Goal: Task Accomplishment & Management: Use online tool/utility

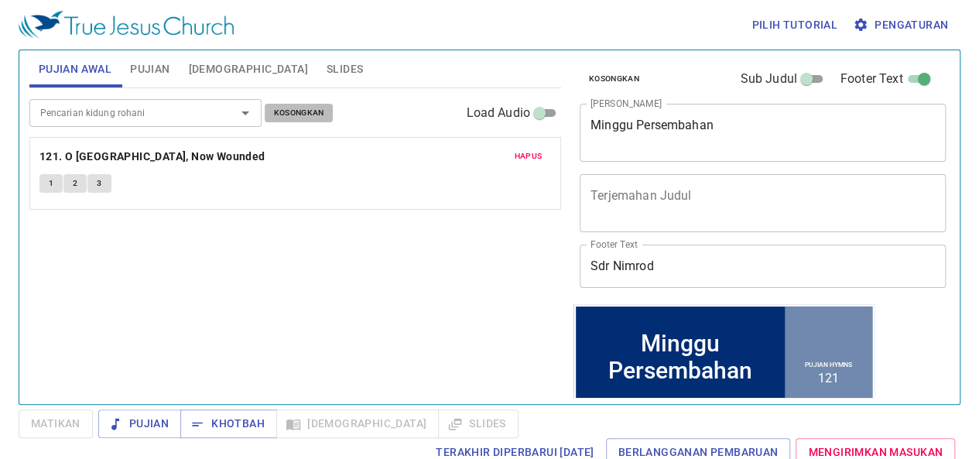
click at [288, 114] on span "Kosongkan" at bounding box center [299, 113] width 50 height 14
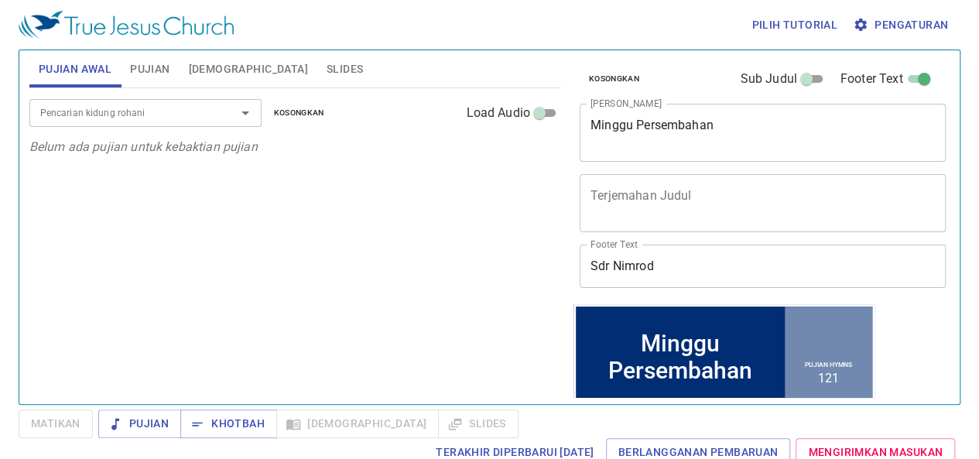
click at [735, 122] on textarea "[PERSON_NAME]" at bounding box center [762, 132] width 344 height 29
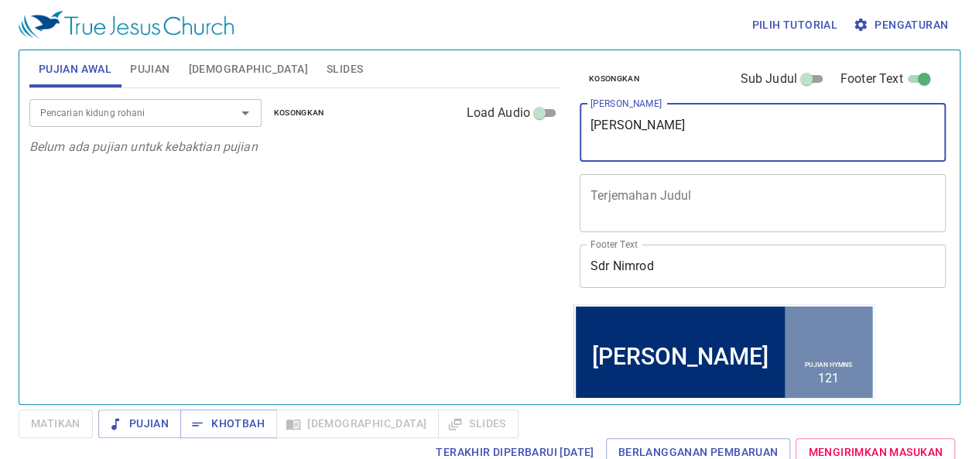
type textarea "[PERSON_NAME]"
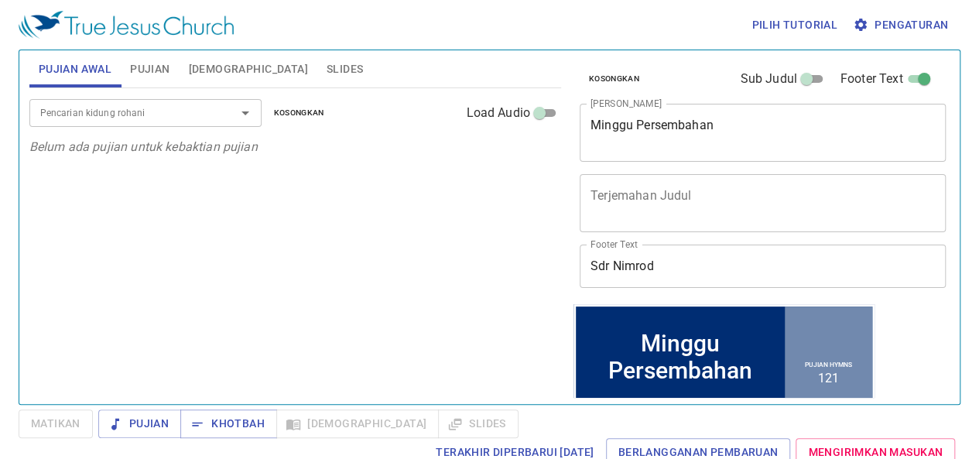
click at [341, 210] on div "Pencarian kidung rohani Pencarian kidung rohani Kosongkan Load Audio Belum ada …" at bounding box center [294, 239] width 531 height 302
click at [65, 450] on div "Terakhir Diperbarui 22/9/2025 Berlangganan Pembaruan Mengirimkan Masukan" at bounding box center [489, 452] width 941 height 29
click at [219, 432] on span "Khotbah" at bounding box center [229, 423] width 72 height 19
click at [707, 252] on input "Sdr Nimrod" at bounding box center [762, 265] width 366 height 43
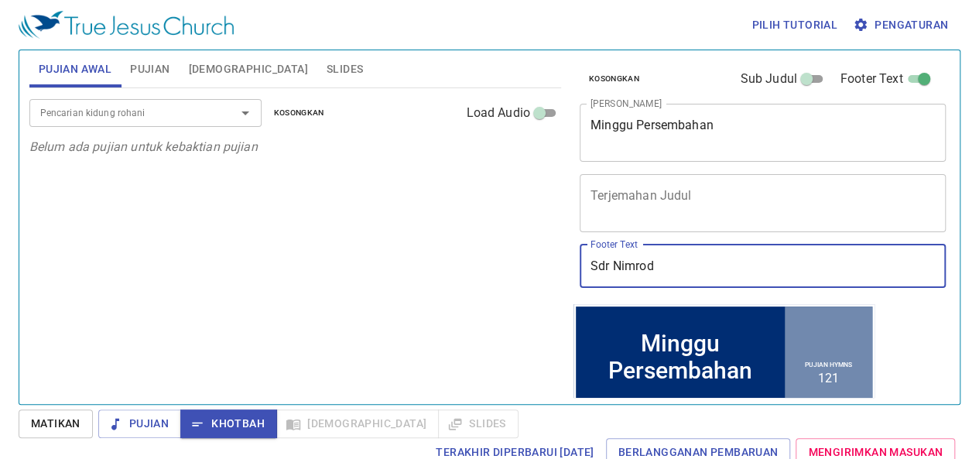
click at [512, 258] on div "Pencarian kidung rohani Pencarian kidung rohani Kosongkan Load Audio Belum ada …" at bounding box center [294, 239] width 531 height 302
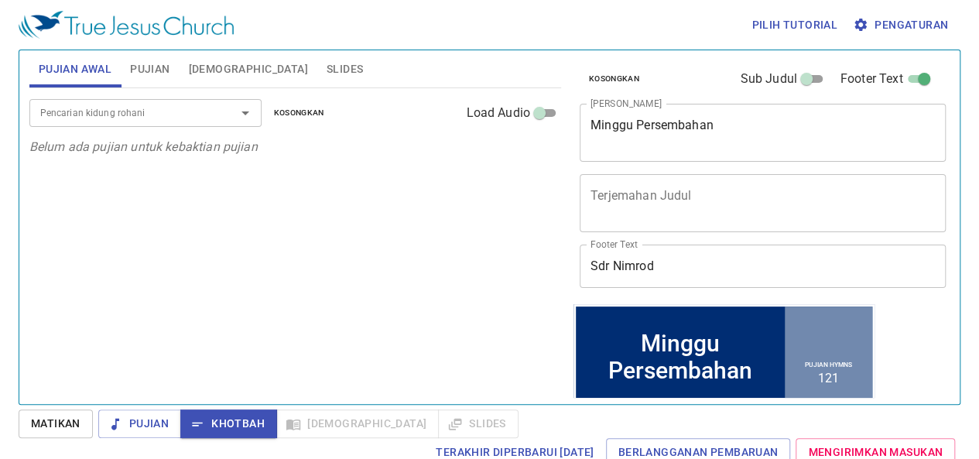
click at [692, 275] on input "Sdr Nimrod" at bounding box center [762, 265] width 366 height 43
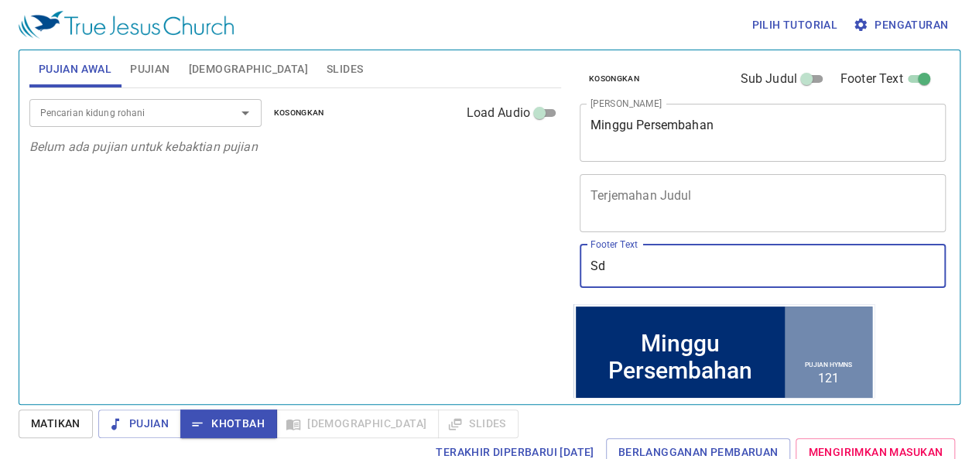
type input "S"
type input "p"
type input "Pdt Manasseh"
click at [369, 254] on div "Pencarian kidung rohani Pencarian kidung rohani Kosongkan Load Audio Belum ada …" at bounding box center [294, 239] width 531 height 302
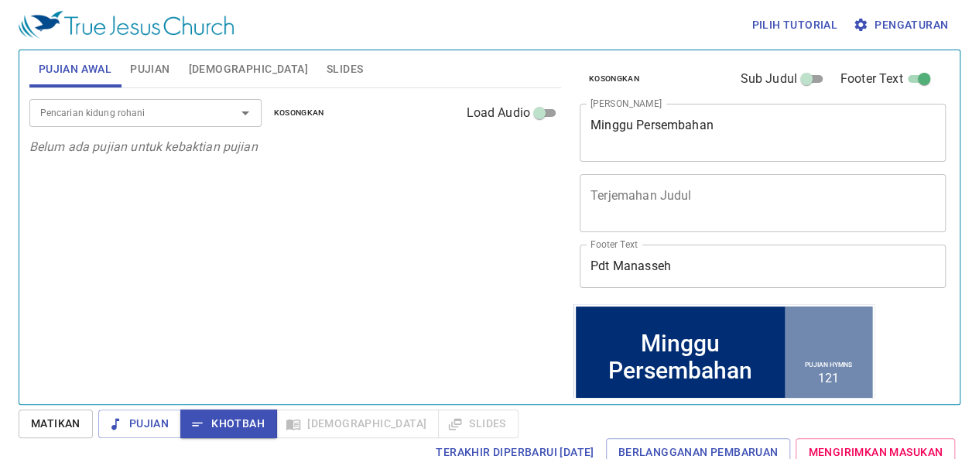
click at [317, 53] on button "Slides" at bounding box center [344, 68] width 55 height 37
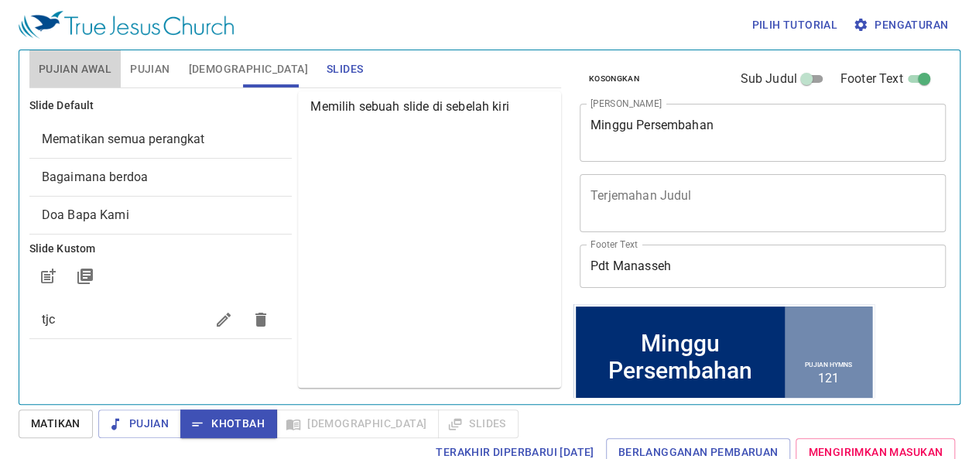
click at [113, 72] on button "Pujian Awal" at bounding box center [74, 68] width 91 height 37
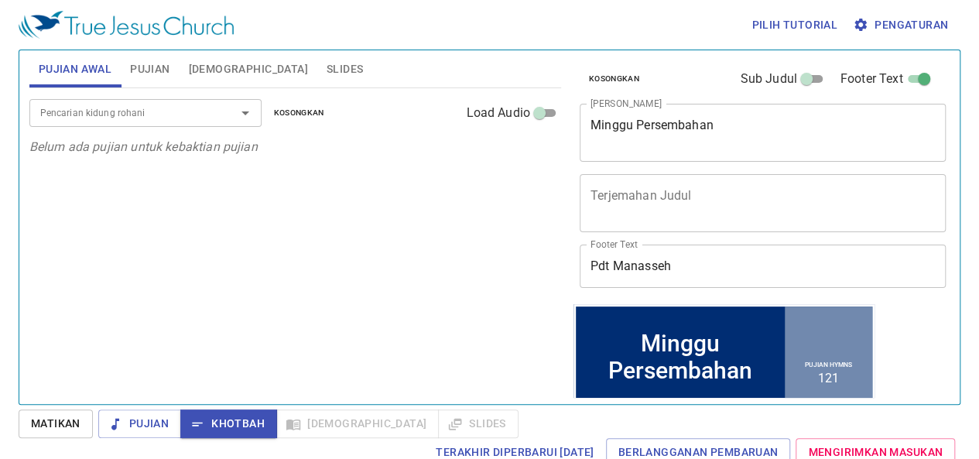
click at [250, 111] on icon "Open" at bounding box center [245, 113] width 19 height 19
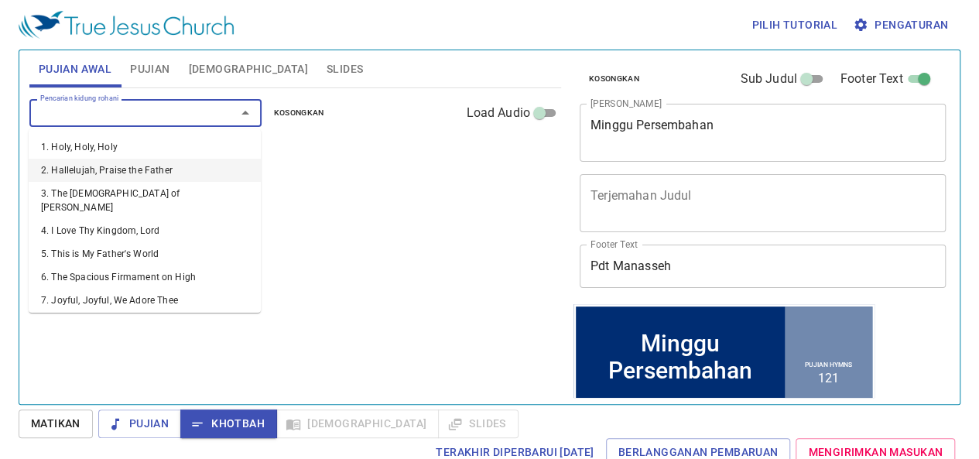
drag, startPoint x: 123, startPoint y: 168, endPoint x: 204, endPoint y: 111, distance: 98.9
click at [124, 168] on li "2. Hallelujah, Praise the Father" at bounding box center [145, 170] width 232 height 23
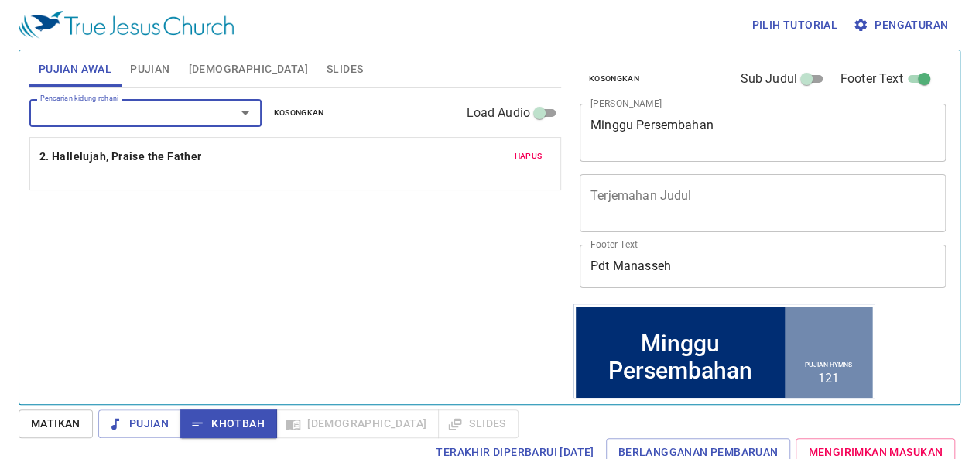
click at [252, 106] on icon "Open" at bounding box center [245, 113] width 19 height 19
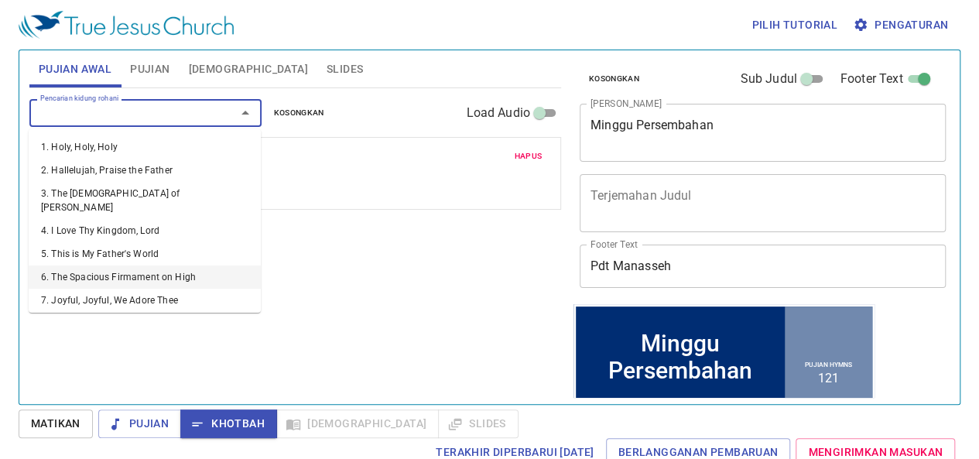
click at [113, 268] on li "6. The Spacious Firmament on High" at bounding box center [145, 276] width 232 height 23
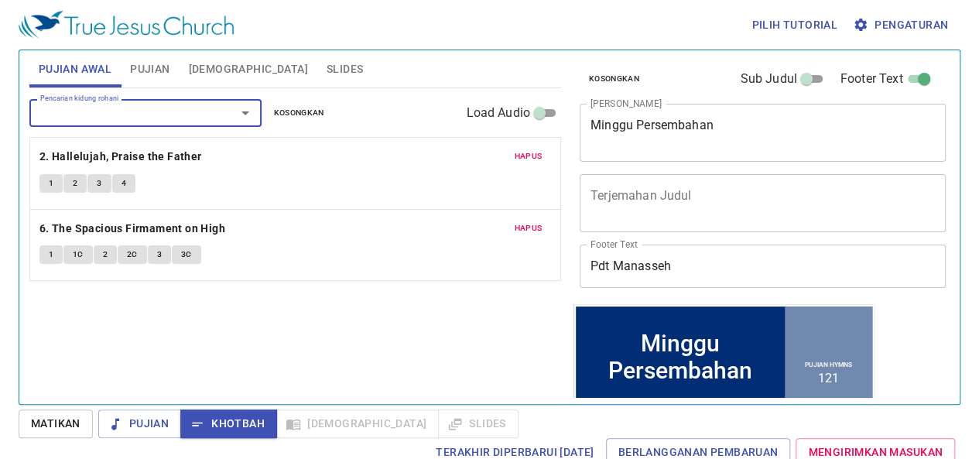
click at [250, 111] on icon "Open" at bounding box center [245, 113] width 19 height 19
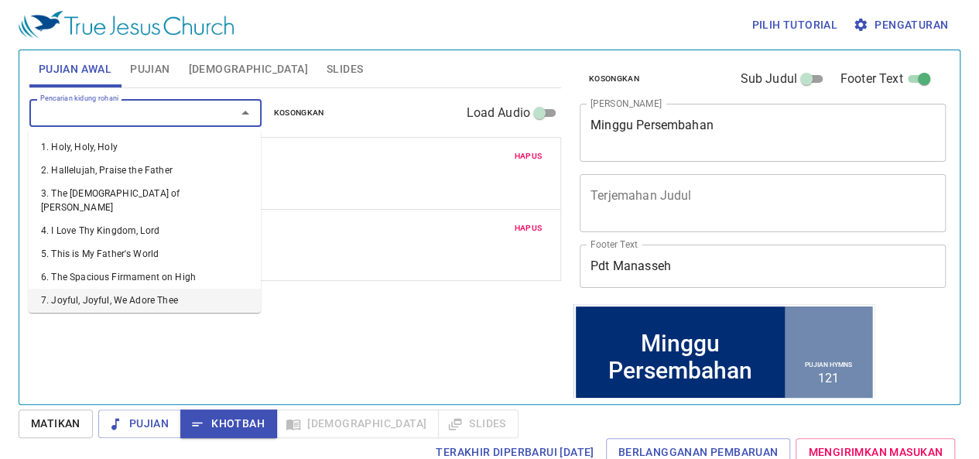
click at [143, 290] on li "7. Joyful, Joyful, We Adore Thee" at bounding box center [145, 300] width 232 height 23
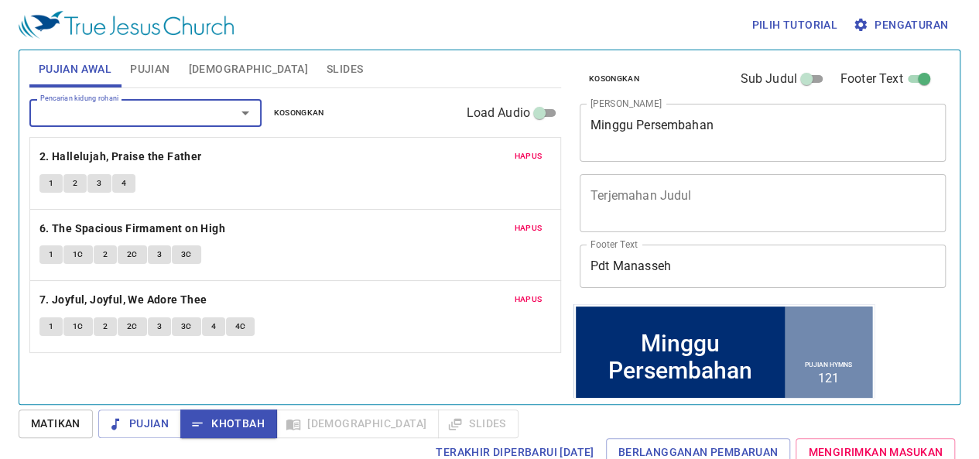
click at [244, 104] on icon "Open" at bounding box center [245, 113] width 19 height 19
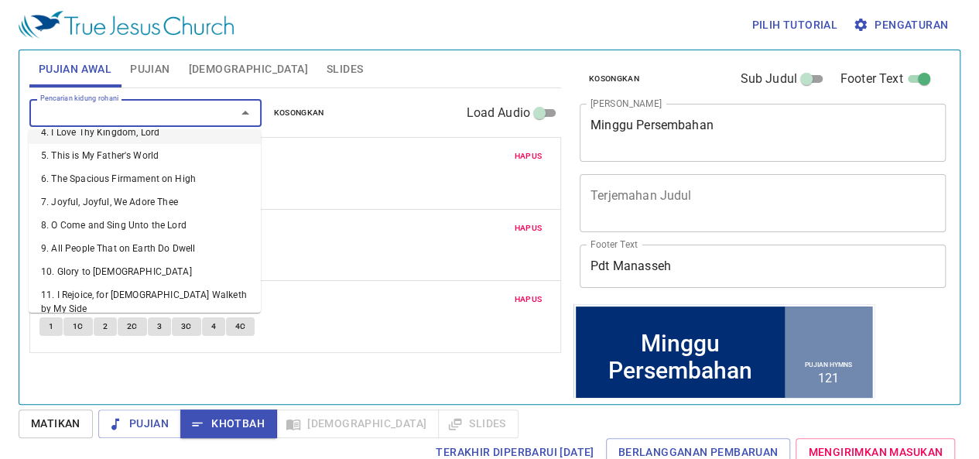
scroll to position [232, 0]
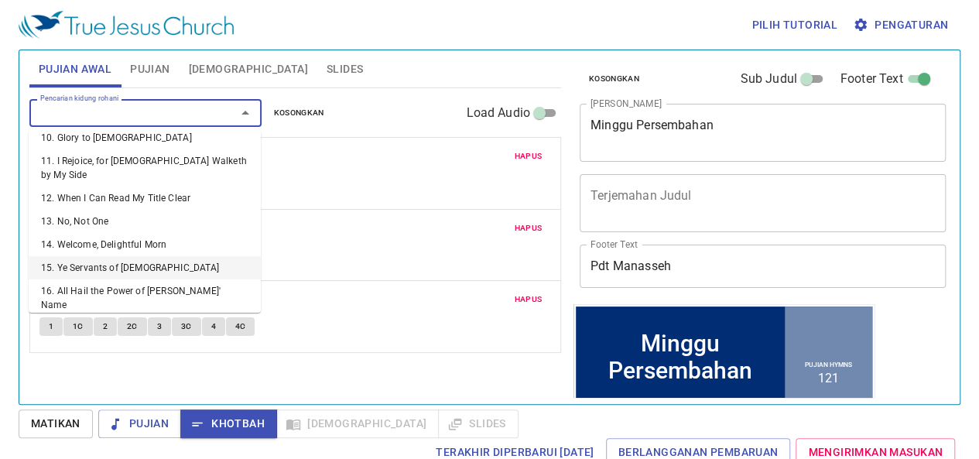
click at [160, 256] on li "15. Ye Servants of God" at bounding box center [145, 267] width 232 height 23
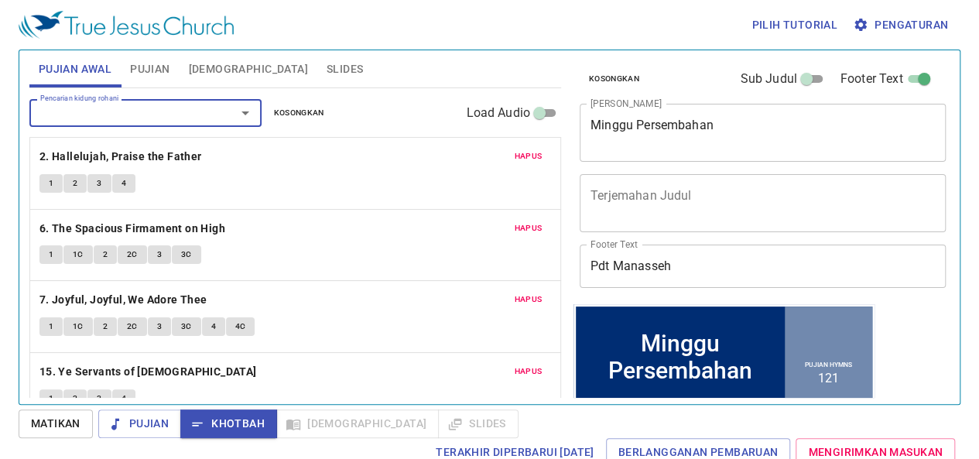
scroll to position [23, 0]
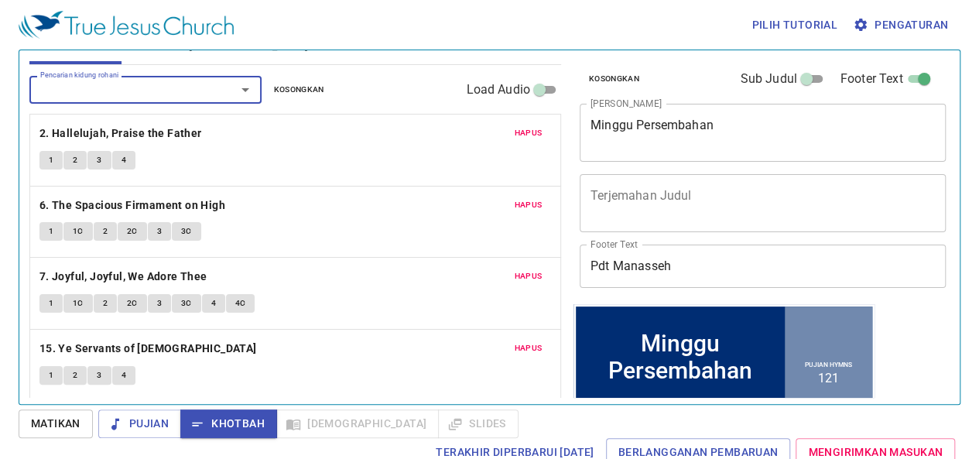
click at [160, 458] on div "Terakhir Diperbarui 22/9/2025 Berlangganan Pembaruan Mengirimkan Masukan" at bounding box center [489, 452] width 941 height 29
click at [128, 429] on span "Pujian" at bounding box center [140, 423] width 58 height 19
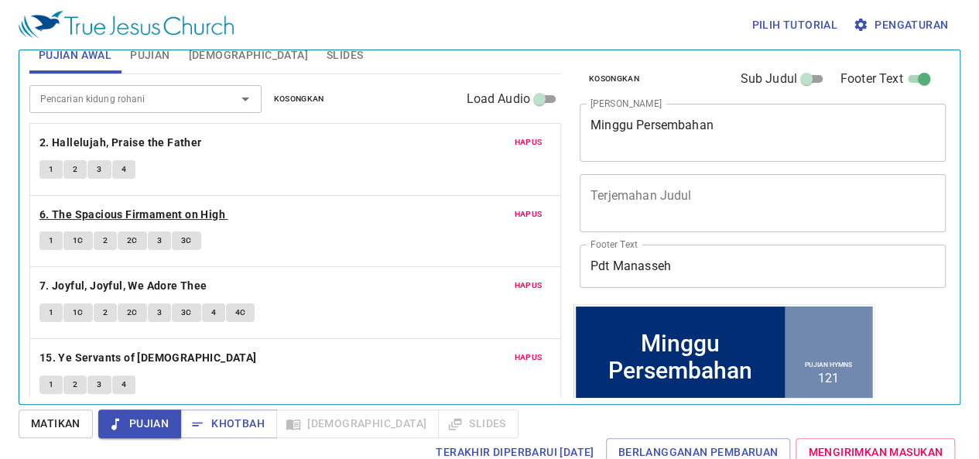
scroll to position [0, 0]
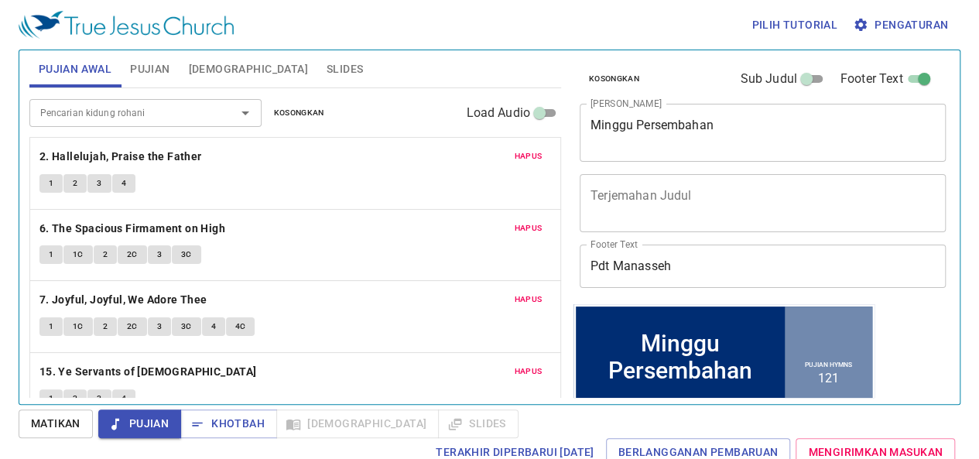
click at [159, 70] on span "Pujian" at bounding box center [149, 69] width 39 height 19
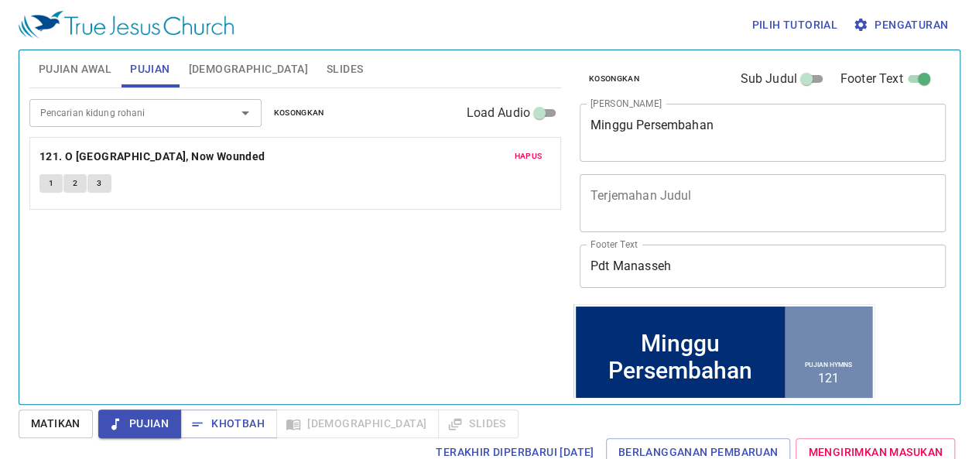
click at [117, 63] on button "Pujian Awal" at bounding box center [74, 68] width 91 height 37
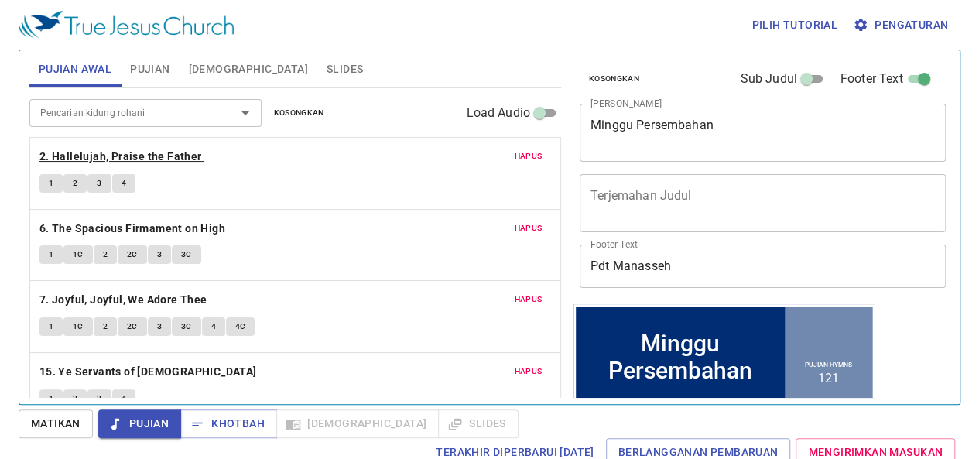
click at [169, 153] on b "2. Hallelujah, Praise the Father" at bounding box center [120, 156] width 162 height 19
click at [106, 230] on b "6. The Spacious Firmament on High" at bounding box center [132, 228] width 186 height 19
click at [96, 292] on b "7. Joyful, Joyful, We Adore Thee" at bounding box center [123, 299] width 168 height 19
click at [79, 369] on b "15. Ye Servants of God" at bounding box center [147, 371] width 217 height 19
click at [106, 297] on b "7. Joyful, Joyful, We Adore Thee" at bounding box center [123, 299] width 168 height 19
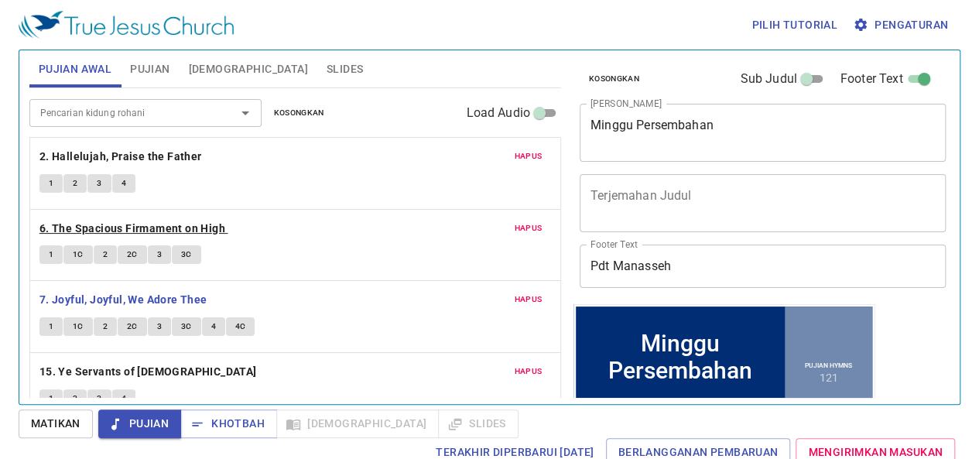
click at [121, 222] on b "6. The Spacious Firmament on High" at bounding box center [132, 228] width 186 height 19
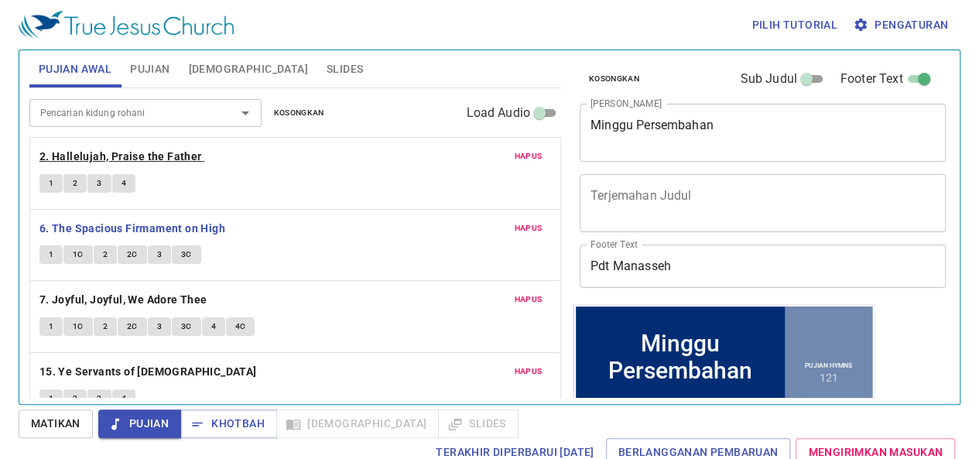
click at [133, 152] on b "2. Hallelujah, Praise the Father" at bounding box center [120, 156] width 162 height 19
click at [56, 177] on button "1" at bounding box center [50, 183] width 23 height 19
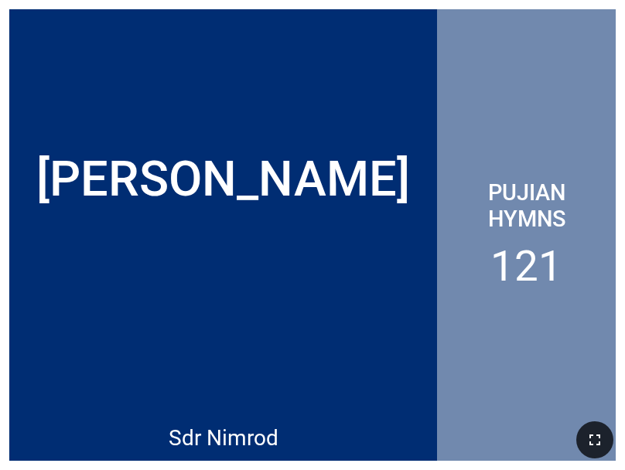
click at [606, 450] on button "button" at bounding box center [594, 440] width 37 height 37
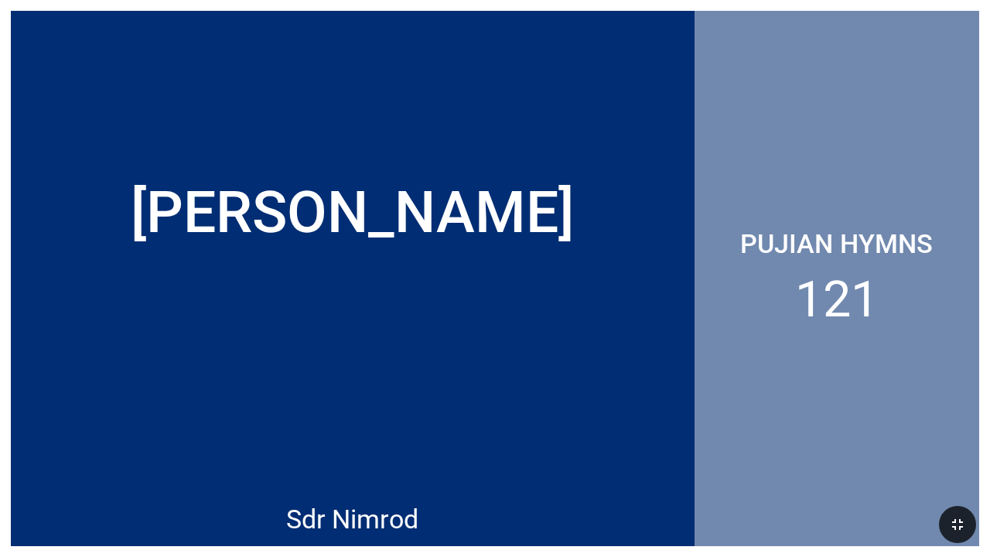
click at [624, 470] on icon "button" at bounding box center [957, 524] width 11 height 11
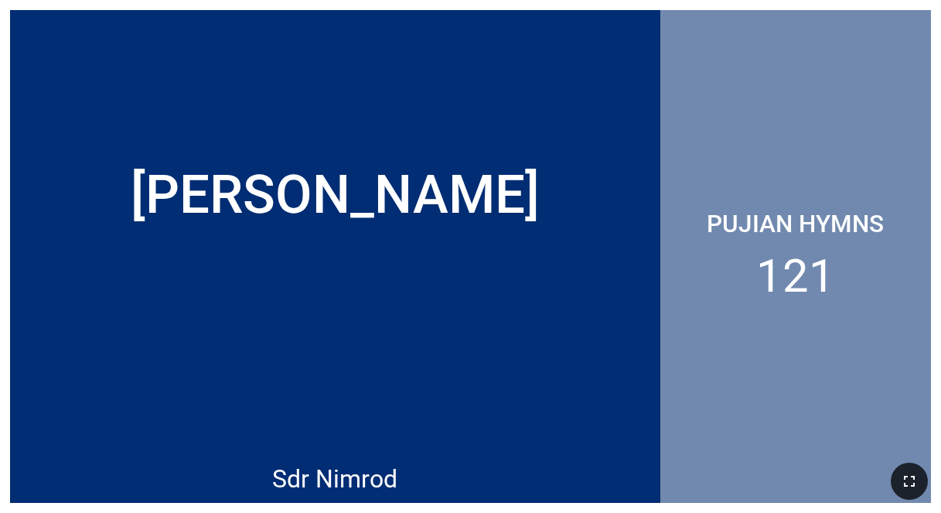
click at [624, 470] on icon "button" at bounding box center [909, 481] width 11 height 11
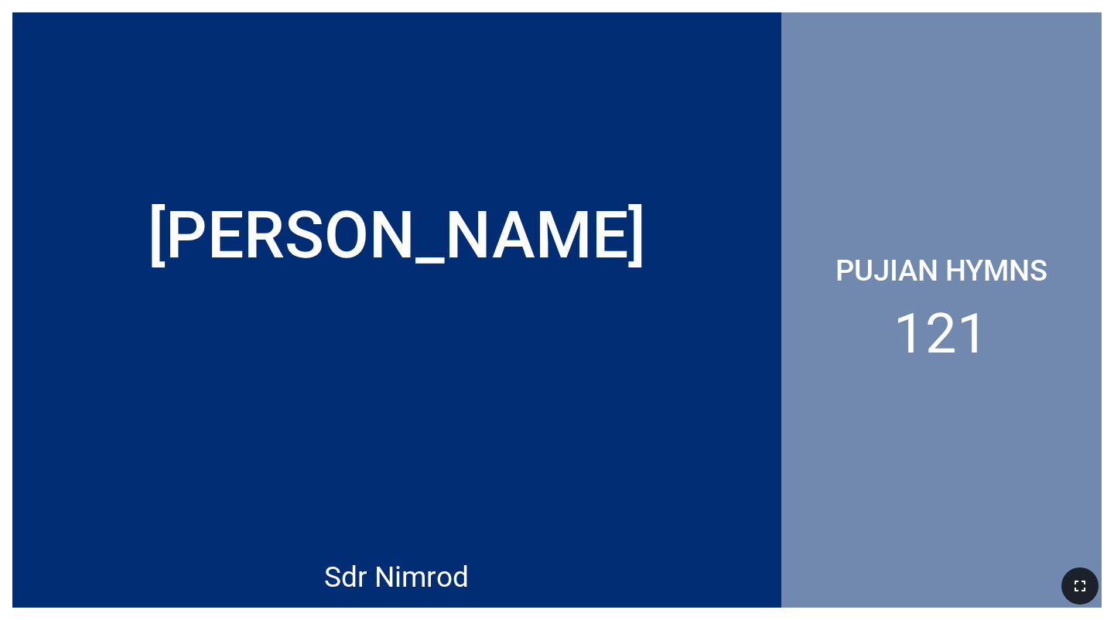
click at [624, 470] on icon "button" at bounding box center [1080, 586] width 19 height 19
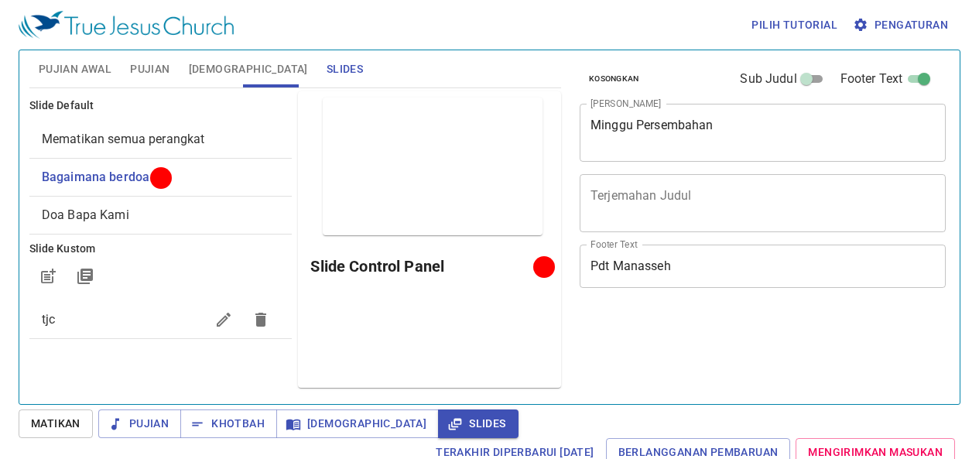
scroll to position [7, 0]
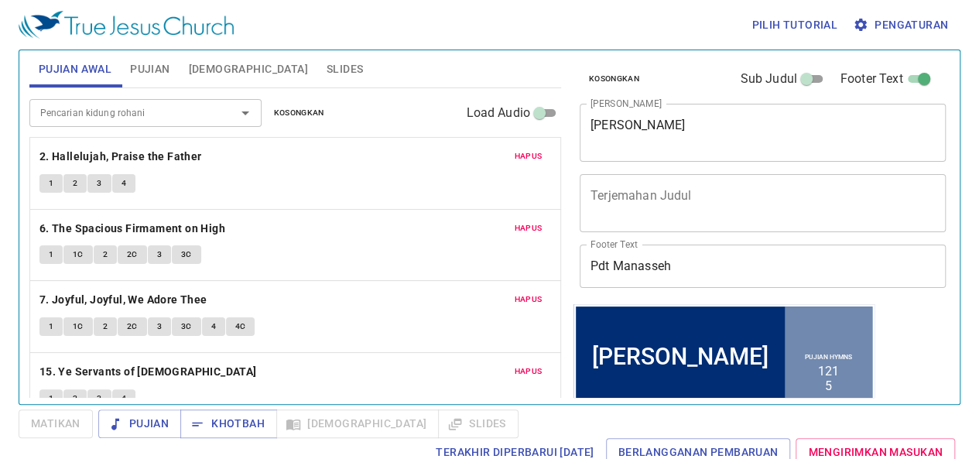
click at [223, 63] on span "Alkitab" at bounding box center [248, 69] width 119 height 19
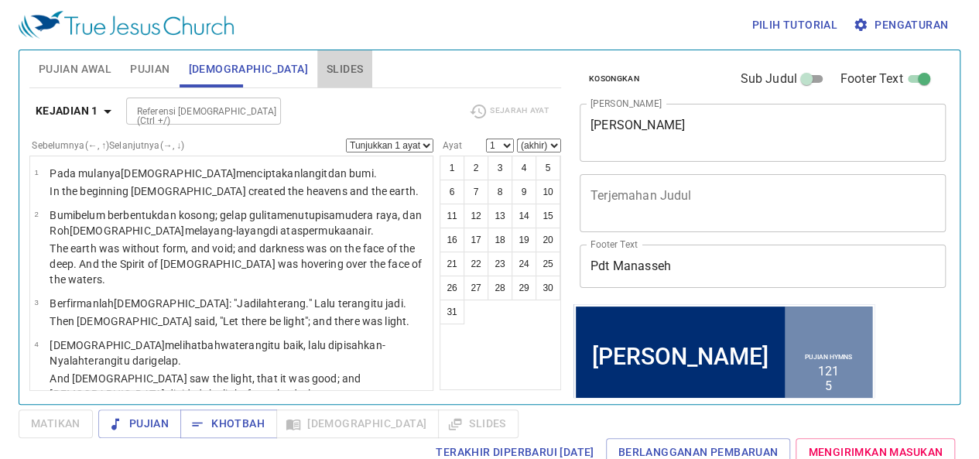
click at [326, 72] on span "Slides" at bounding box center [344, 69] width 36 height 19
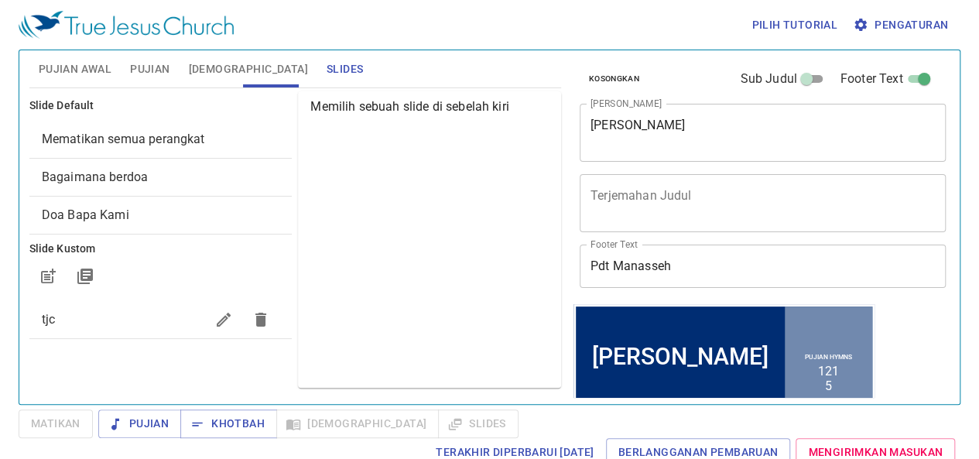
click at [106, 182] on span "Bagaimana berdoa" at bounding box center [95, 176] width 106 height 15
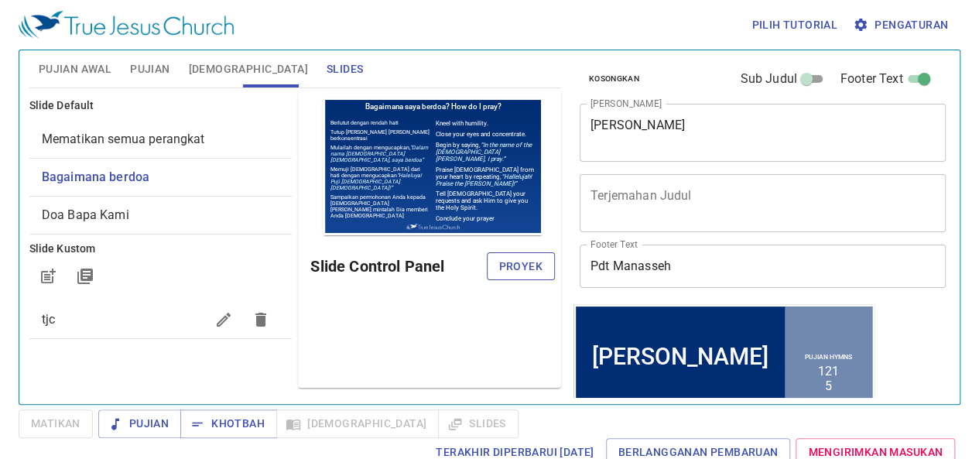
click at [514, 263] on span "Proyek" at bounding box center [520, 266] width 43 height 19
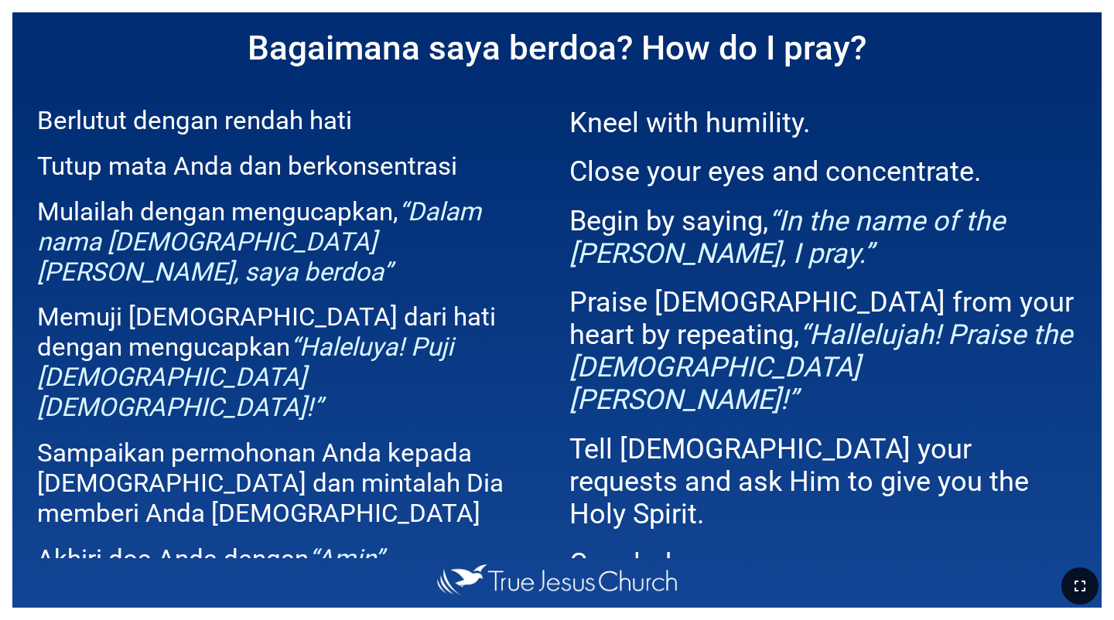
click at [624, 470] on icon "button" at bounding box center [1079, 586] width 11 height 11
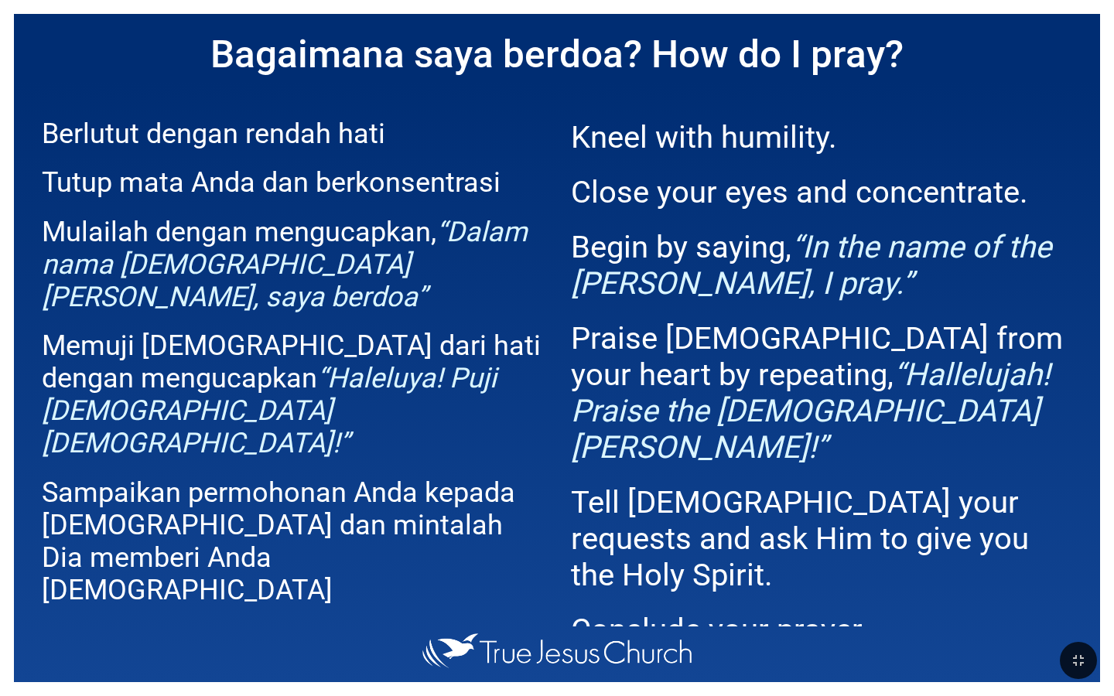
drag, startPoint x: 1081, startPoint y: 664, endPoint x: 1081, endPoint y: 620, distance: 44.9
click at [624, 470] on icon "button" at bounding box center [1078, 660] width 11 height 11
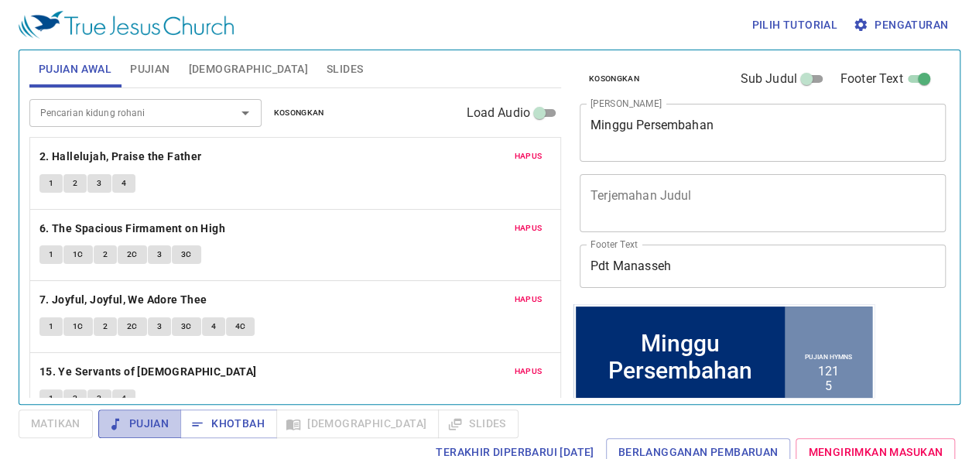
click at [123, 412] on button "Pujian" at bounding box center [139, 423] width 83 height 29
click at [53, 148] on b "2. Hallelujah, Praise the Father" at bounding box center [120, 156] width 162 height 19
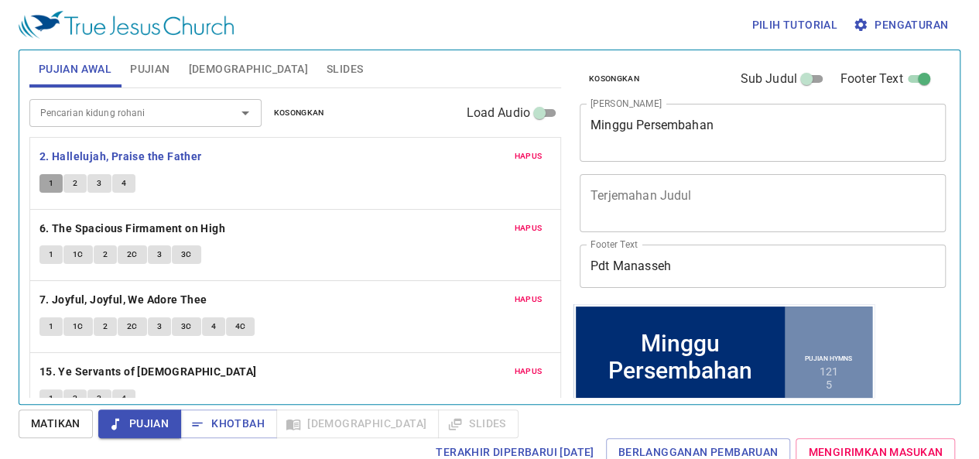
click at [41, 179] on button "1" at bounding box center [50, 183] width 23 height 19
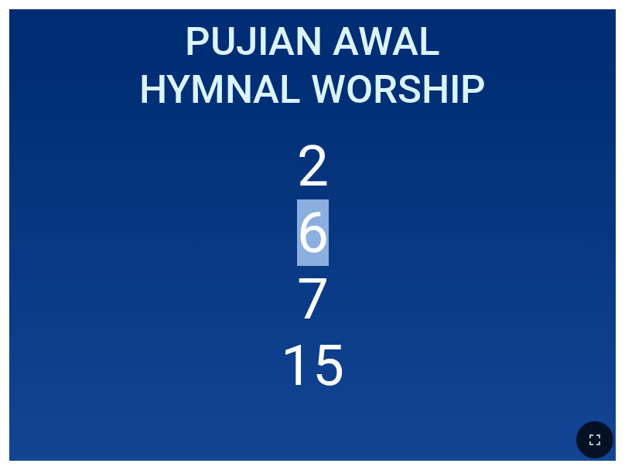
drag, startPoint x: 323, startPoint y: 146, endPoint x: 312, endPoint y: 208, distance: 63.0
click at [312, 208] on ol "2 6 7 15" at bounding box center [313, 287] width 588 height 309
drag, startPoint x: 425, startPoint y: 224, endPoint x: 487, endPoint y: 213, distance: 63.0
drag, startPoint x: 487, startPoint y: 213, endPoint x: 439, endPoint y: 230, distance: 50.2
click at [439, 230] on ol "2 6 7 15" at bounding box center [313, 287] width 588 height 309
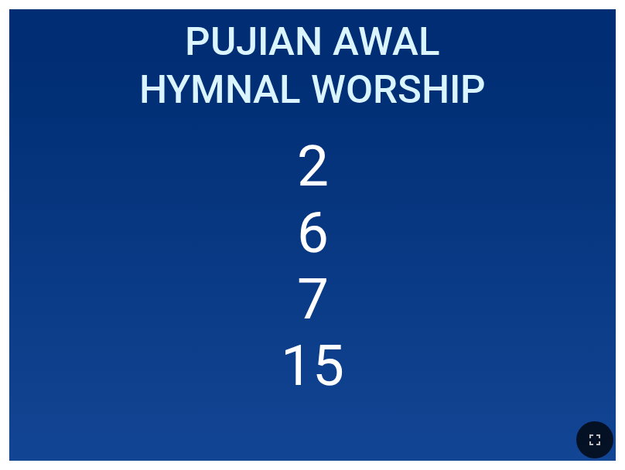
drag, startPoint x: 484, startPoint y: 87, endPoint x: 546, endPoint y: 76, distance: 63.0
click at [547, 75] on div "Hymnal Worship" at bounding box center [313, 91] width 588 height 48
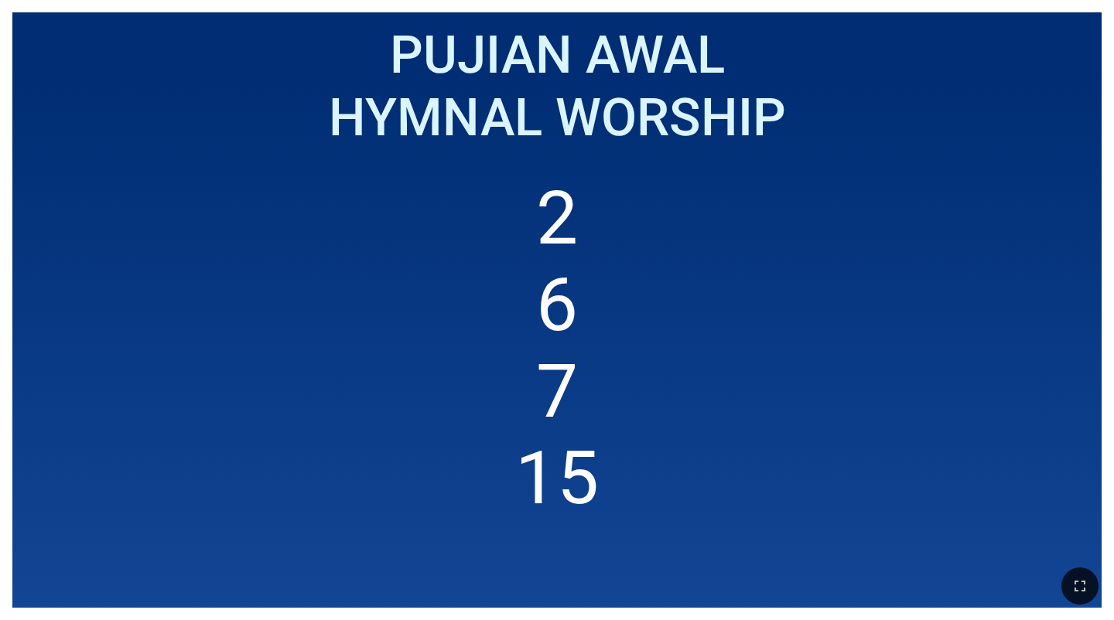
click at [624, 470] on button "button" at bounding box center [1079, 586] width 37 height 37
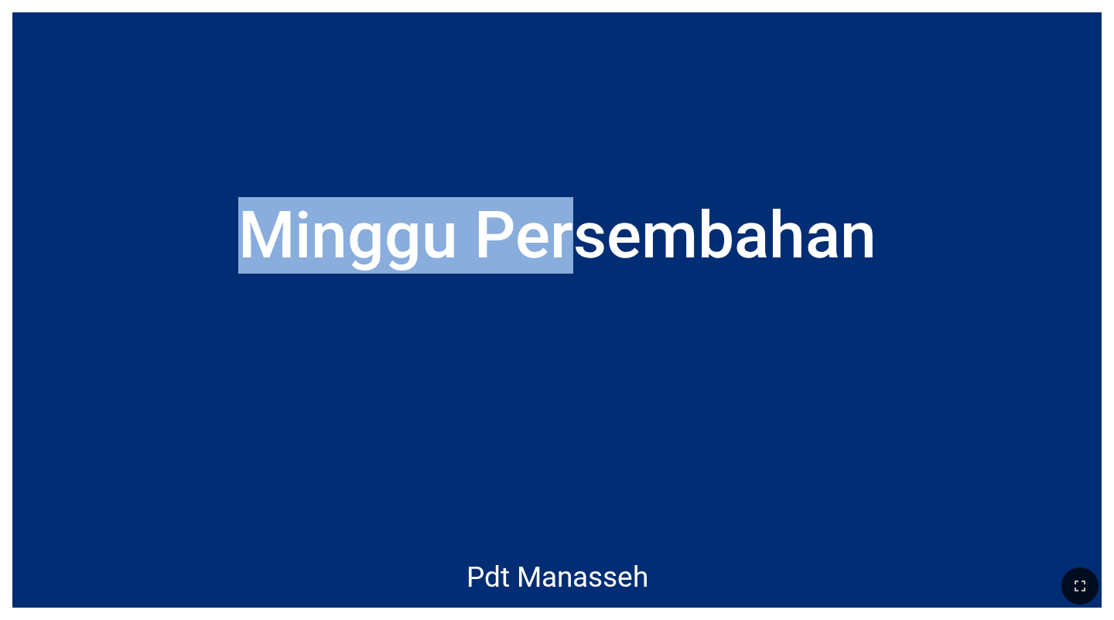
drag, startPoint x: 582, startPoint y: 1, endPoint x: 518, endPoint y: -19, distance: 67.3
click at [518, 0] on html "Minggu Persembahan Minggu Persembahan Pdt [PERSON_NAME] Manasseh Pujian Awal Pu…" at bounding box center [557, 3] width 1114 height 6
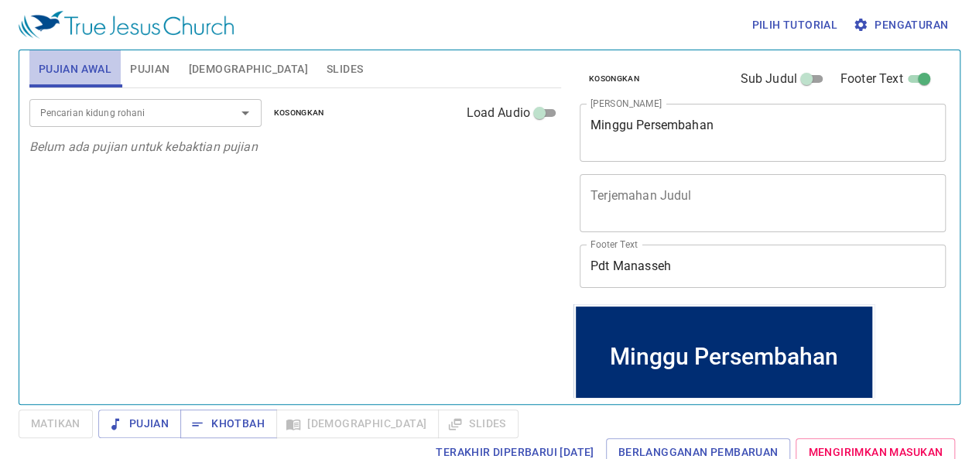
click at [55, 60] on span "Pujian Awal" at bounding box center [75, 69] width 73 height 19
click at [242, 117] on icon "Open" at bounding box center [245, 113] width 19 height 19
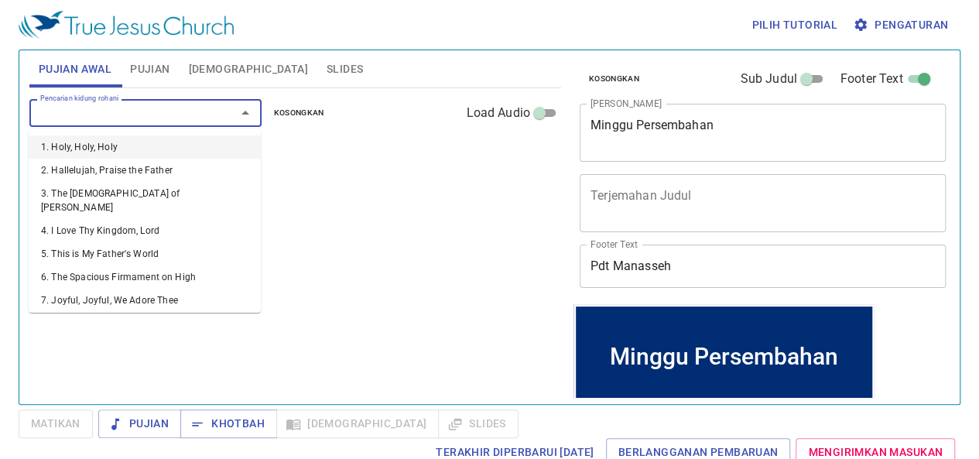
click at [175, 142] on li "1. Holy, Holy, Holy" at bounding box center [145, 146] width 232 height 23
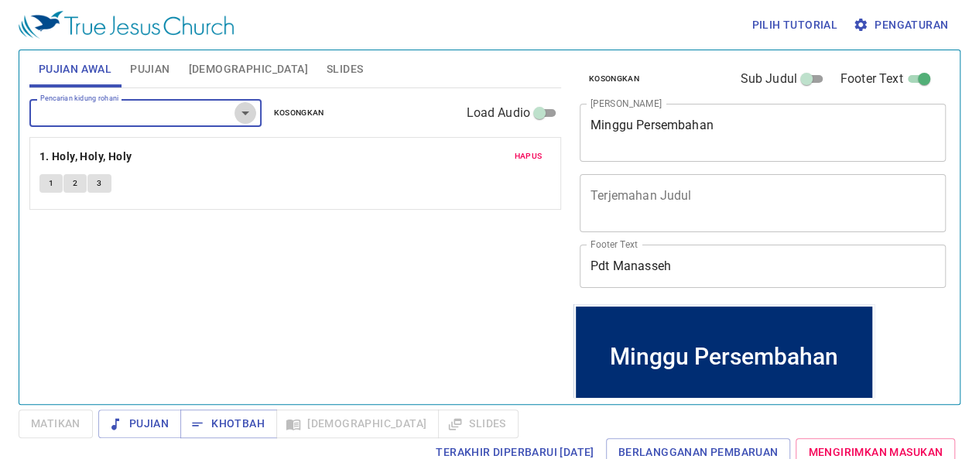
click at [241, 118] on icon "Open" at bounding box center [245, 113] width 19 height 19
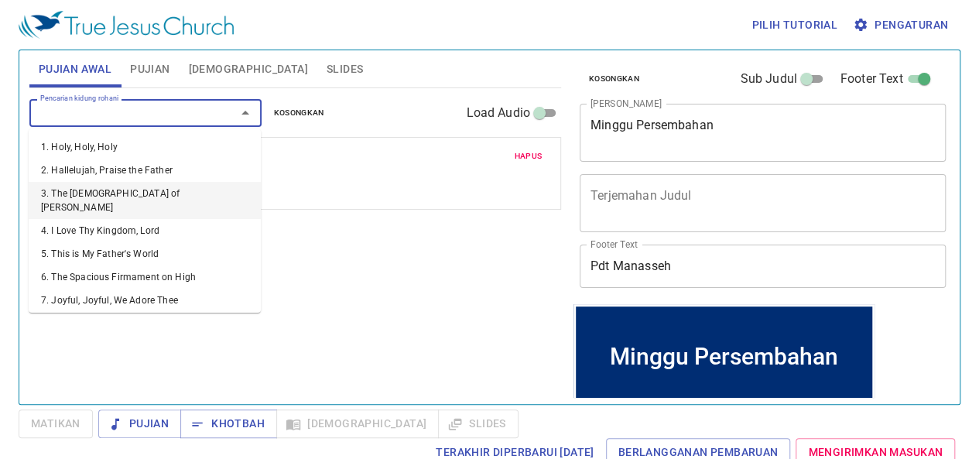
click at [135, 199] on li "3. The God of Abraham Praise" at bounding box center [145, 200] width 232 height 37
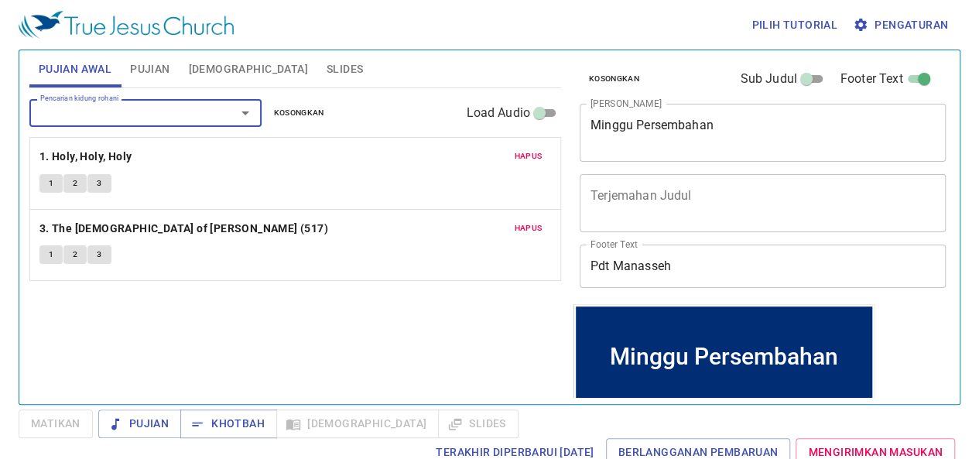
click at [240, 106] on icon "Open" at bounding box center [245, 113] width 19 height 19
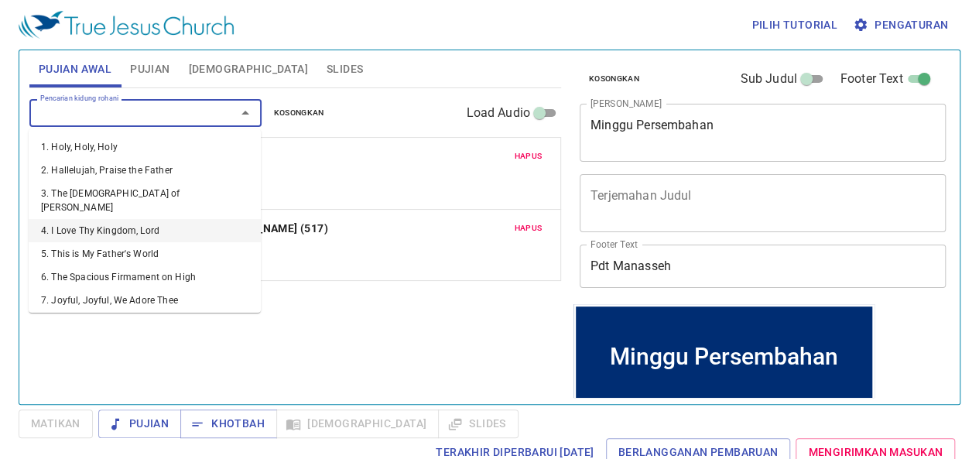
click at [154, 219] on li "4. I Love Thy Kingdom, Lord" at bounding box center [145, 230] width 232 height 23
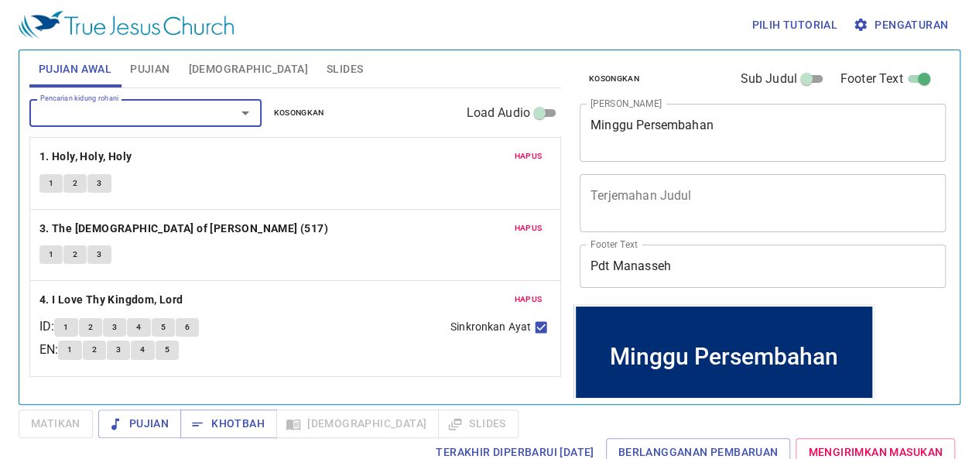
click at [249, 123] on div "Pencarian kidung rohani" at bounding box center [145, 112] width 232 height 27
click at [248, 112] on icon "Open" at bounding box center [245, 113] width 19 height 19
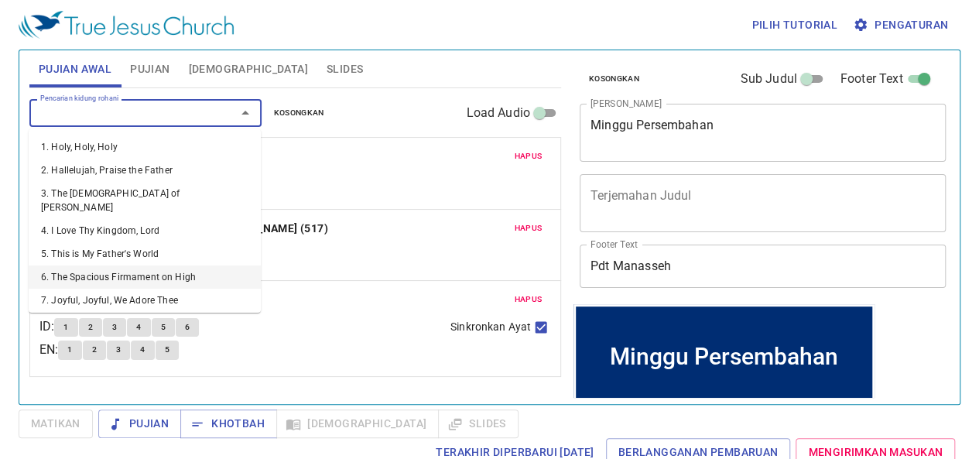
click at [165, 265] on li "6. The Spacious Firmament on High" at bounding box center [145, 276] width 232 height 23
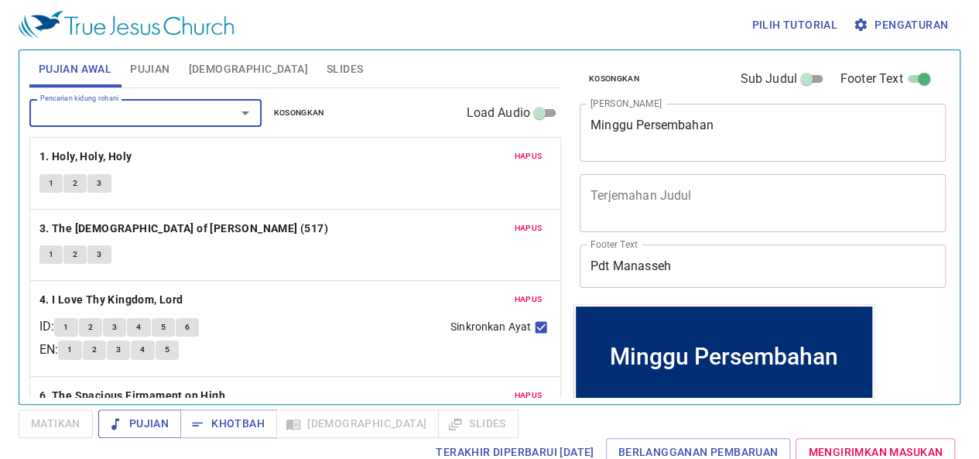
click at [153, 426] on span "Pujian" at bounding box center [140, 423] width 58 height 19
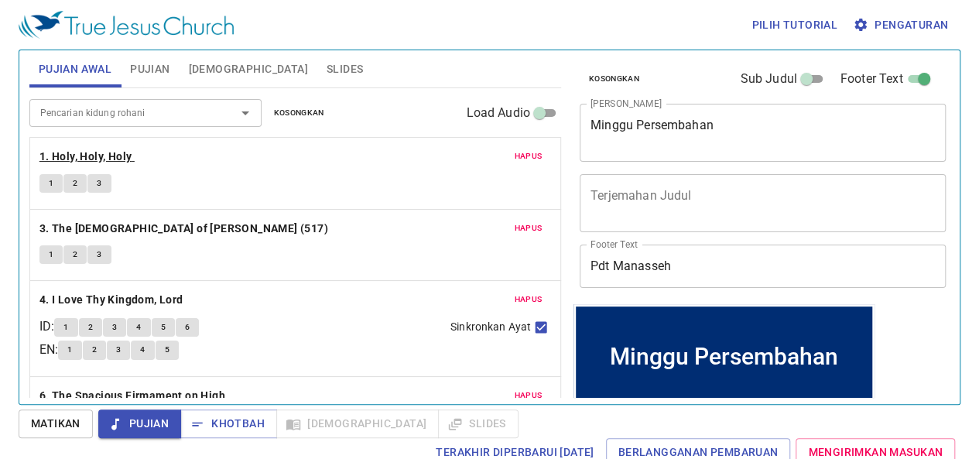
click at [94, 155] on b "1. Holy, Holy, Holy" at bounding box center [85, 156] width 93 height 19
click at [49, 183] on span "1" at bounding box center [51, 183] width 5 height 14
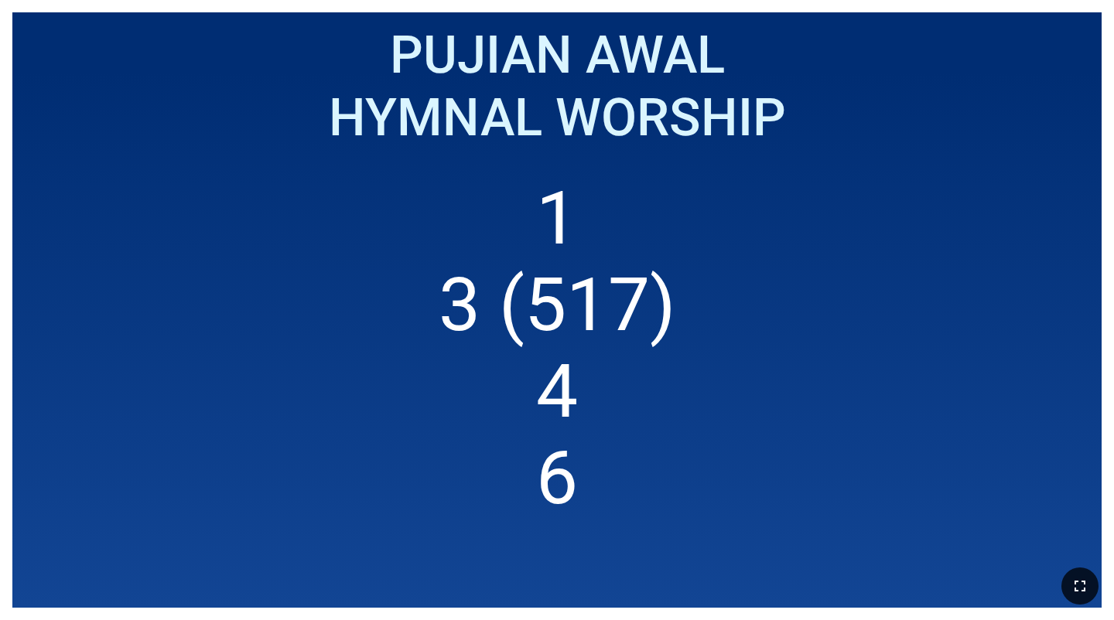
click at [624, 470] on icon "button" at bounding box center [1080, 586] width 19 height 19
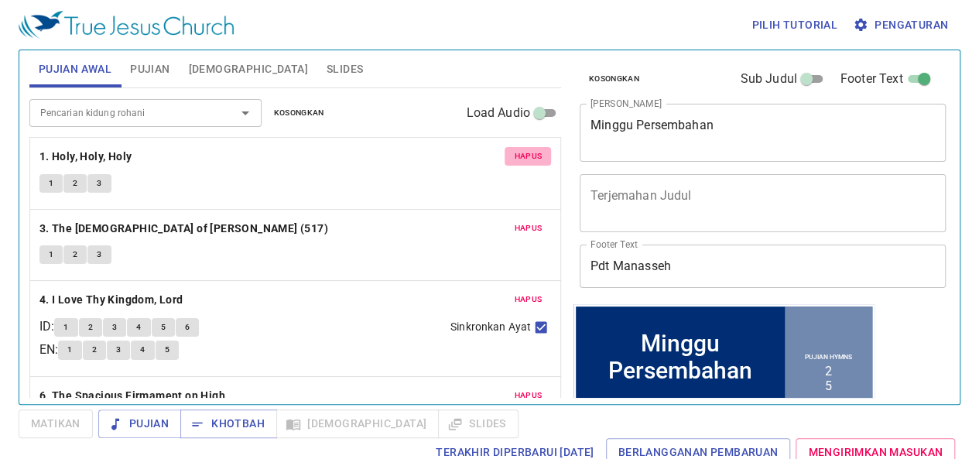
click at [531, 161] on button "Hapus" at bounding box center [527, 156] width 46 height 19
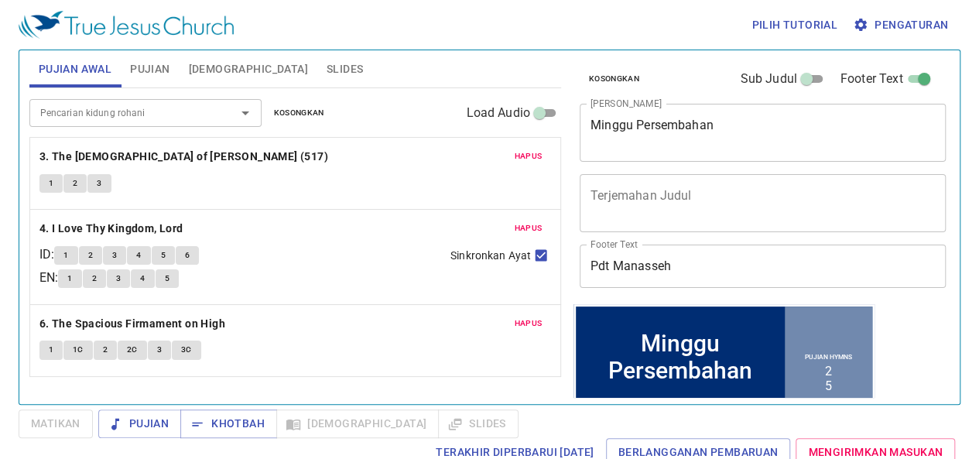
click at [523, 157] on span "Hapus" at bounding box center [528, 156] width 28 height 14
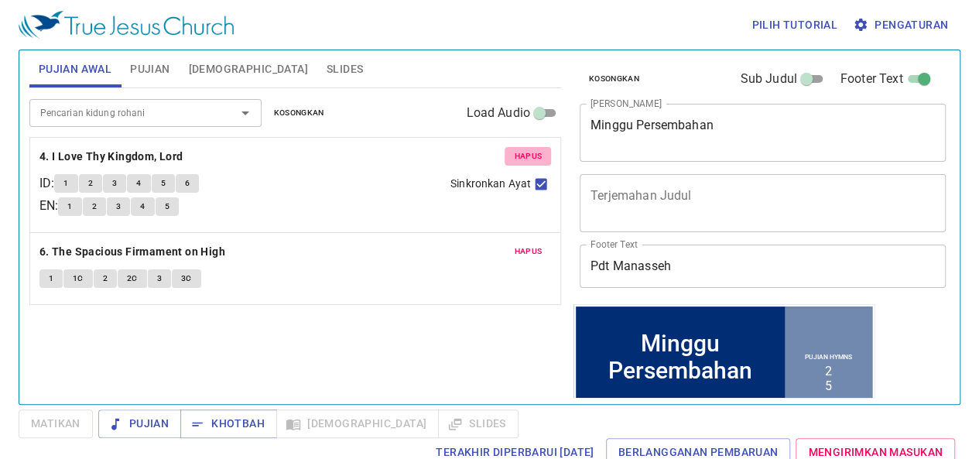
click at [526, 152] on span "Hapus" at bounding box center [528, 156] width 28 height 14
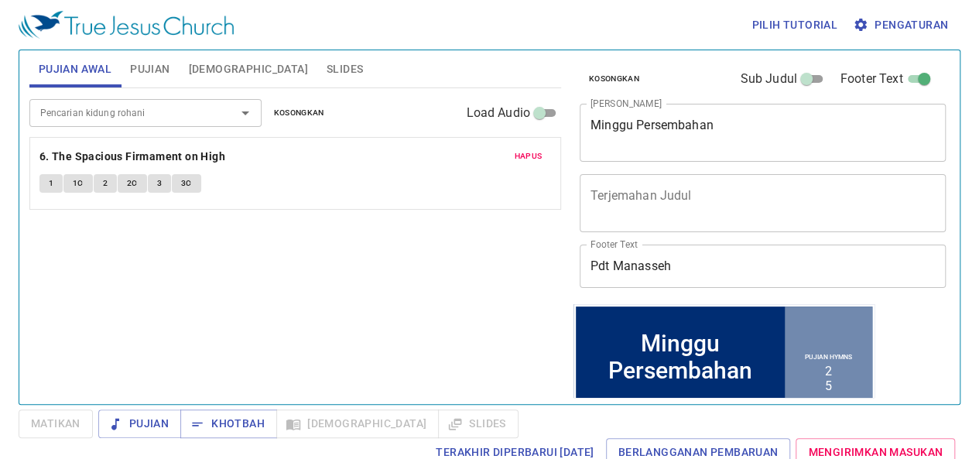
click at [526, 152] on span "Hapus" at bounding box center [528, 156] width 28 height 14
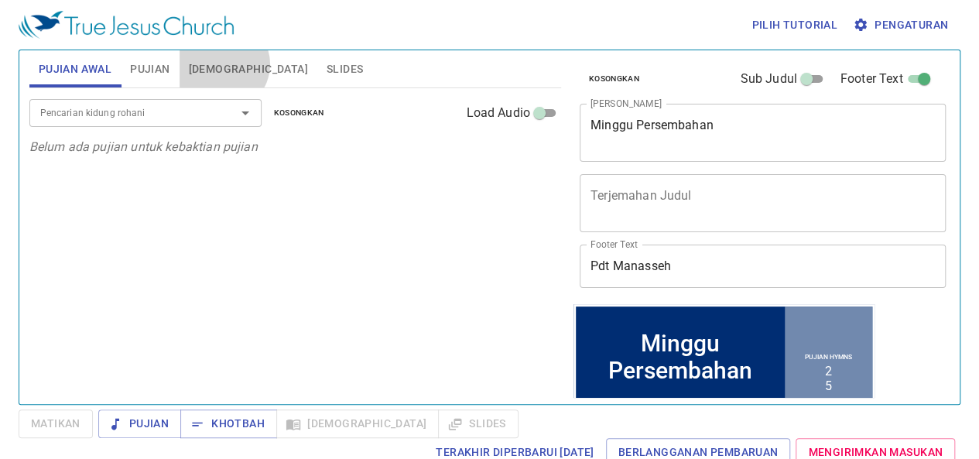
click at [221, 64] on span "[DEMOGRAPHIC_DATA]" at bounding box center [248, 69] width 119 height 19
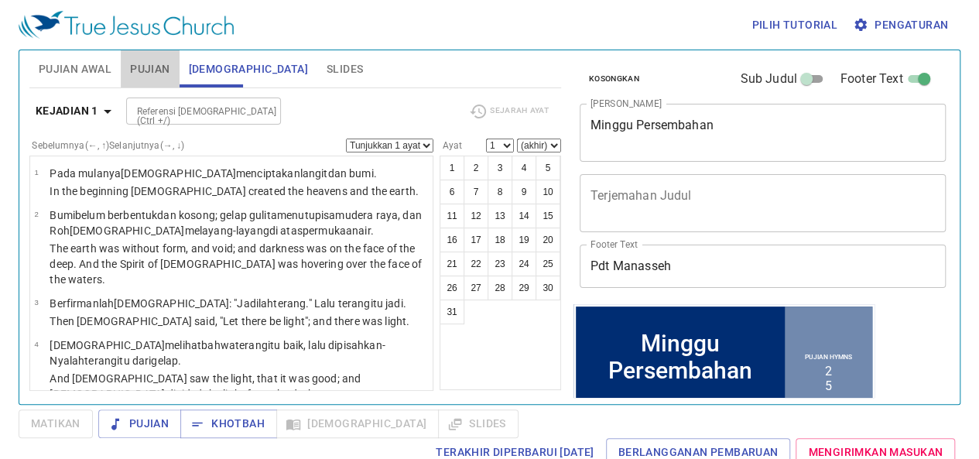
click at [141, 68] on span "Pujian" at bounding box center [149, 69] width 39 height 19
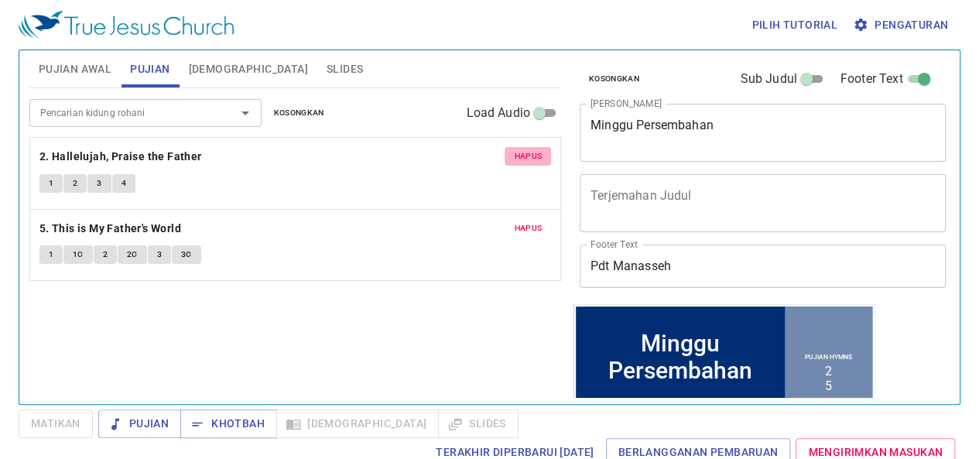
click at [524, 155] on span "Hapus" at bounding box center [528, 156] width 28 height 14
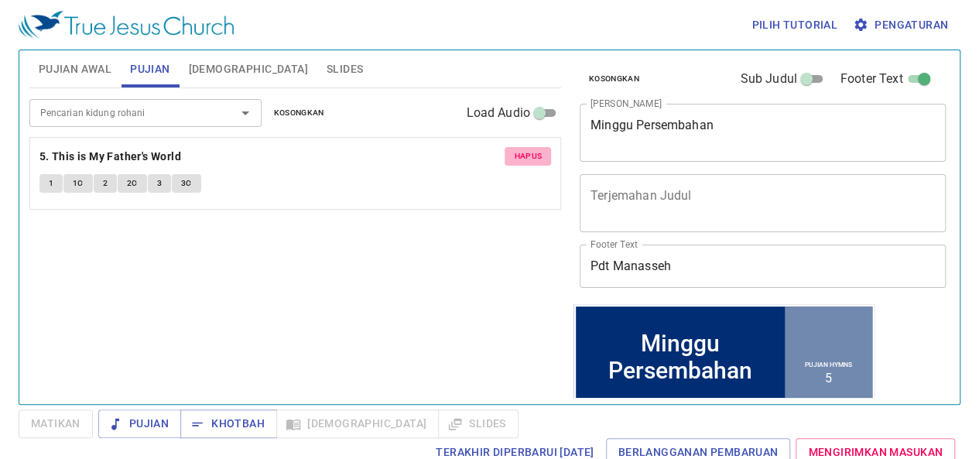
click at [531, 155] on span "Hapus" at bounding box center [528, 156] width 28 height 14
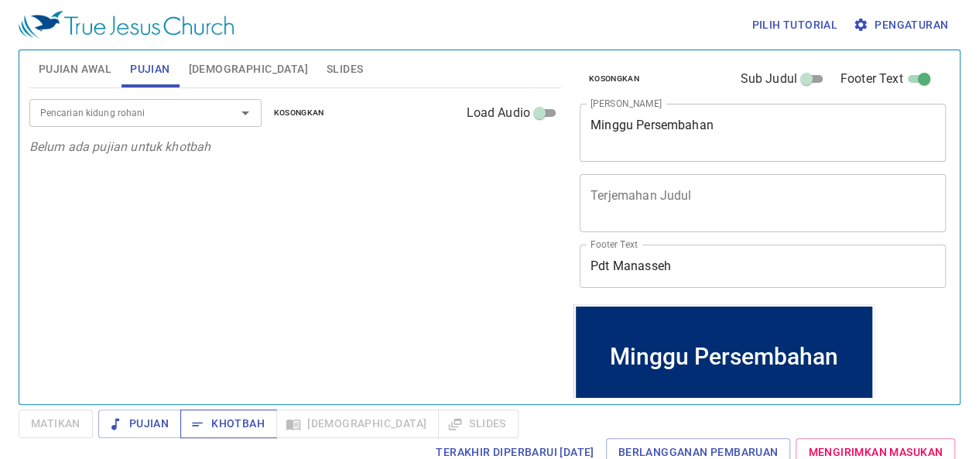
click at [246, 412] on button "Khotbah" at bounding box center [228, 423] width 97 height 29
click at [838, 109] on div "Minggu Persembahan x Judul Khotbah" at bounding box center [762, 133] width 366 height 58
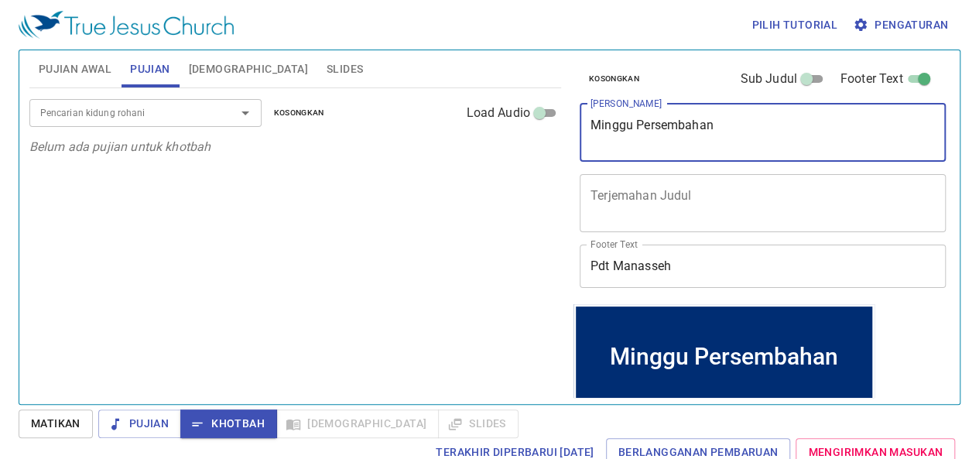
click at [753, 130] on textarea "Minggu Persembahan" at bounding box center [762, 132] width 344 height 29
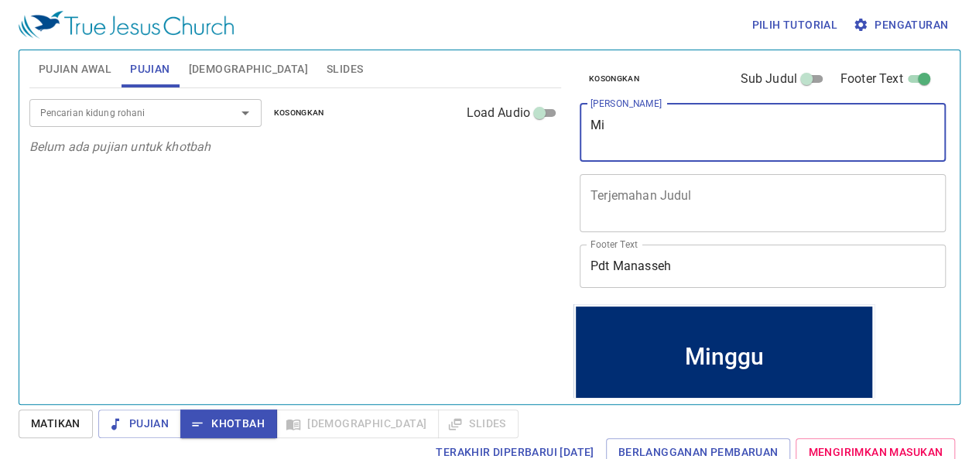
type textarea "M"
type textarea "httuguyut"
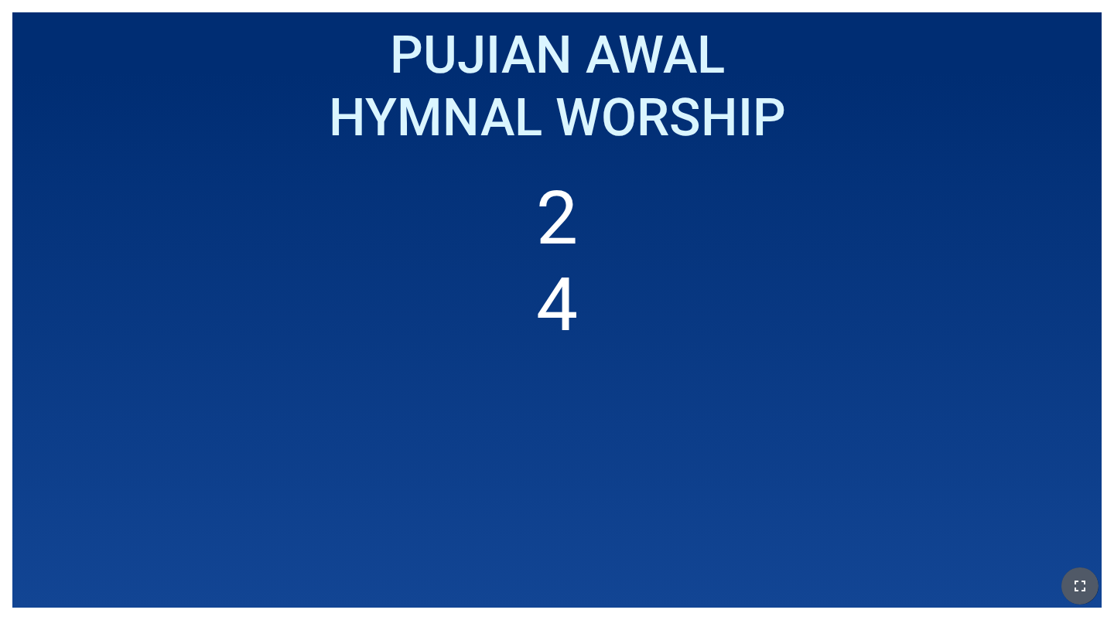
click at [624, 470] on button "button" at bounding box center [1079, 586] width 37 height 37
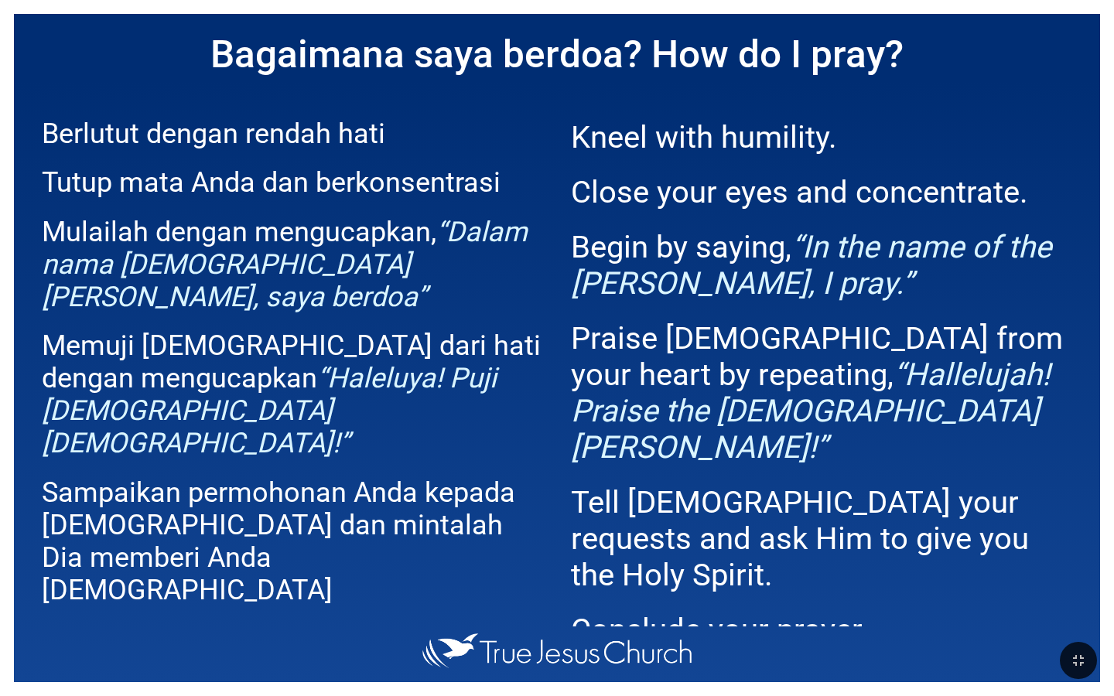
drag, startPoint x: 1076, startPoint y: 666, endPoint x: 1075, endPoint y: 620, distance: 46.4
click at [624, 470] on icon "button" at bounding box center [1078, 660] width 19 height 19
